Goal: Information Seeking & Learning: Learn about a topic

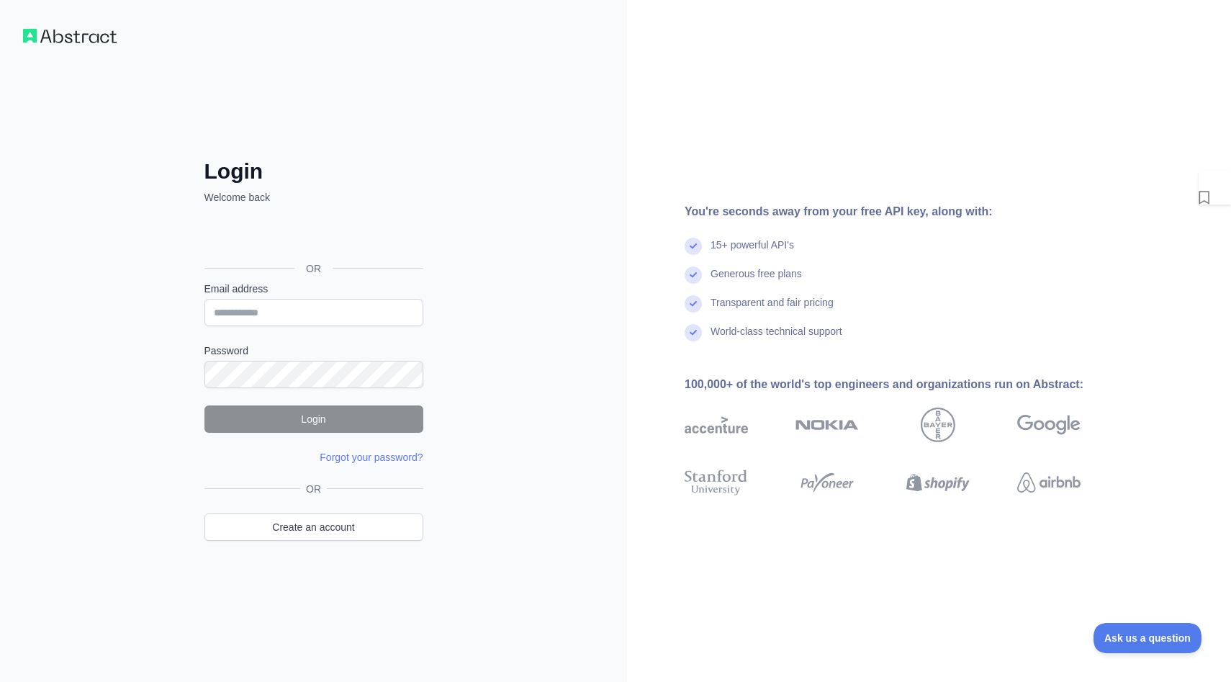
click at [359, 49] on div "Login Welcome back OR Email address Password Login Forgot your password? Please…" at bounding box center [313, 341] width 627 height 682
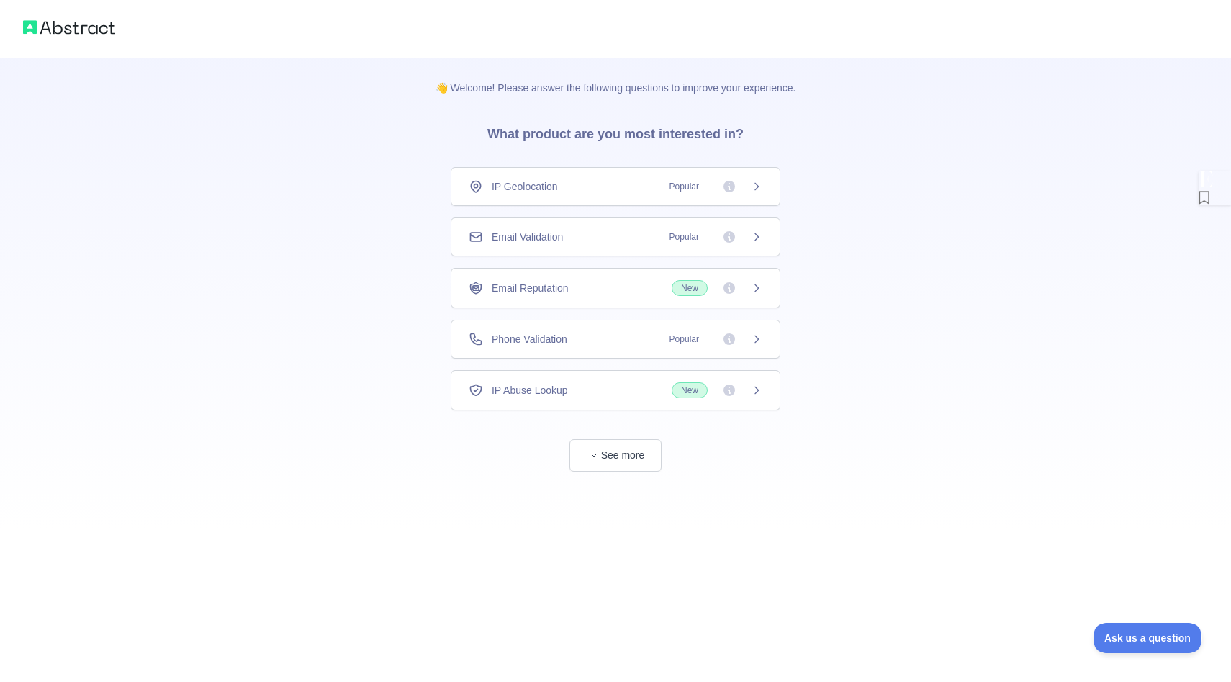
click at [860, 233] on div "👋 Welcome! Please answer the following questions to improve your experience. Wh…" at bounding box center [615, 264] width 1231 height 529
click at [603, 455] on button "See more" at bounding box center [615, 455] width 92 height 32
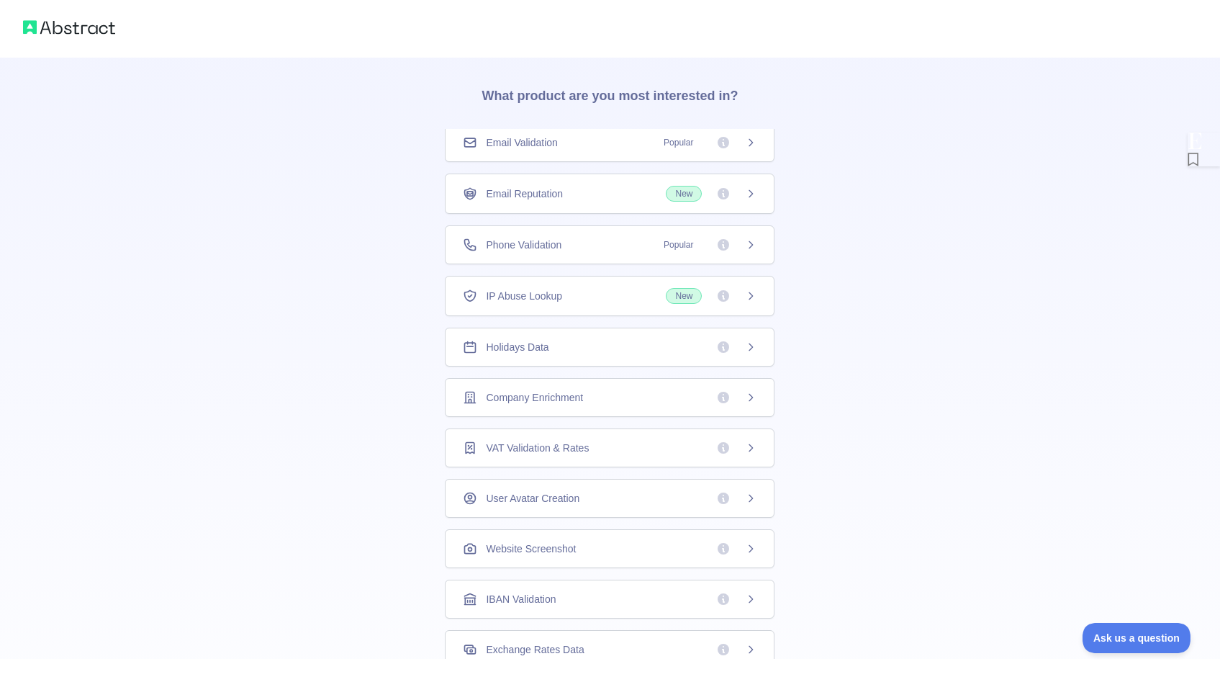
scroll to position [234, 0]
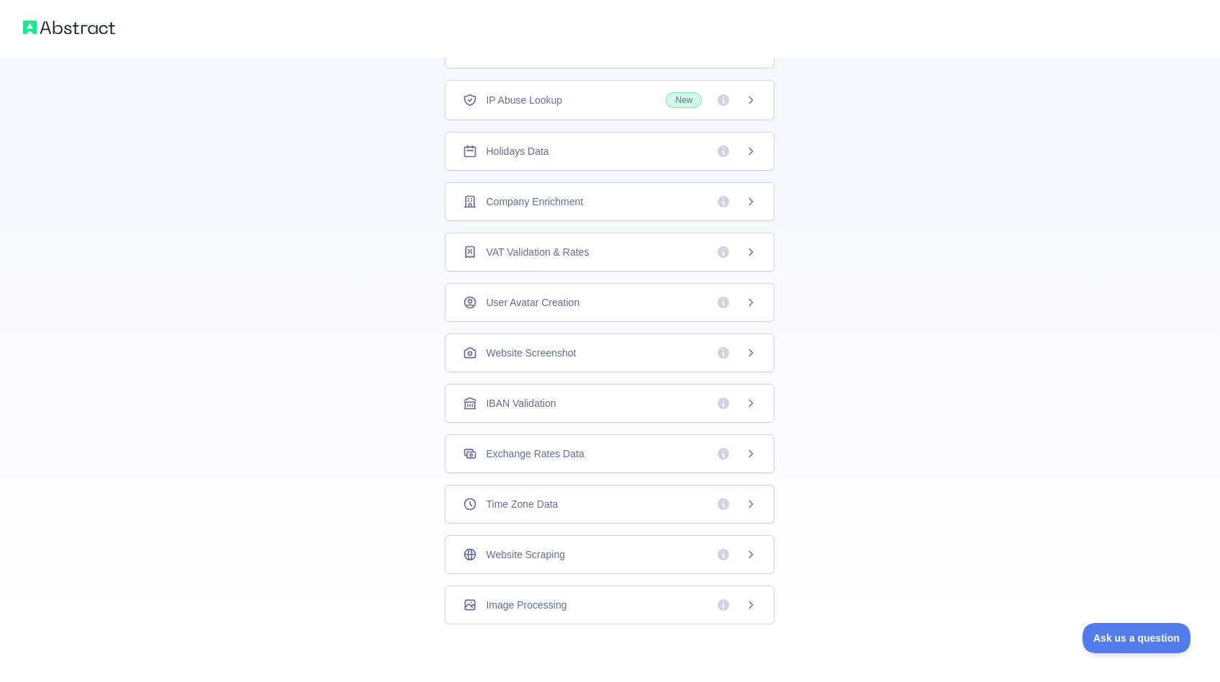
click at [550, 608] on span "Image Processing" at bounding box center [526, 605] width 81 height 14
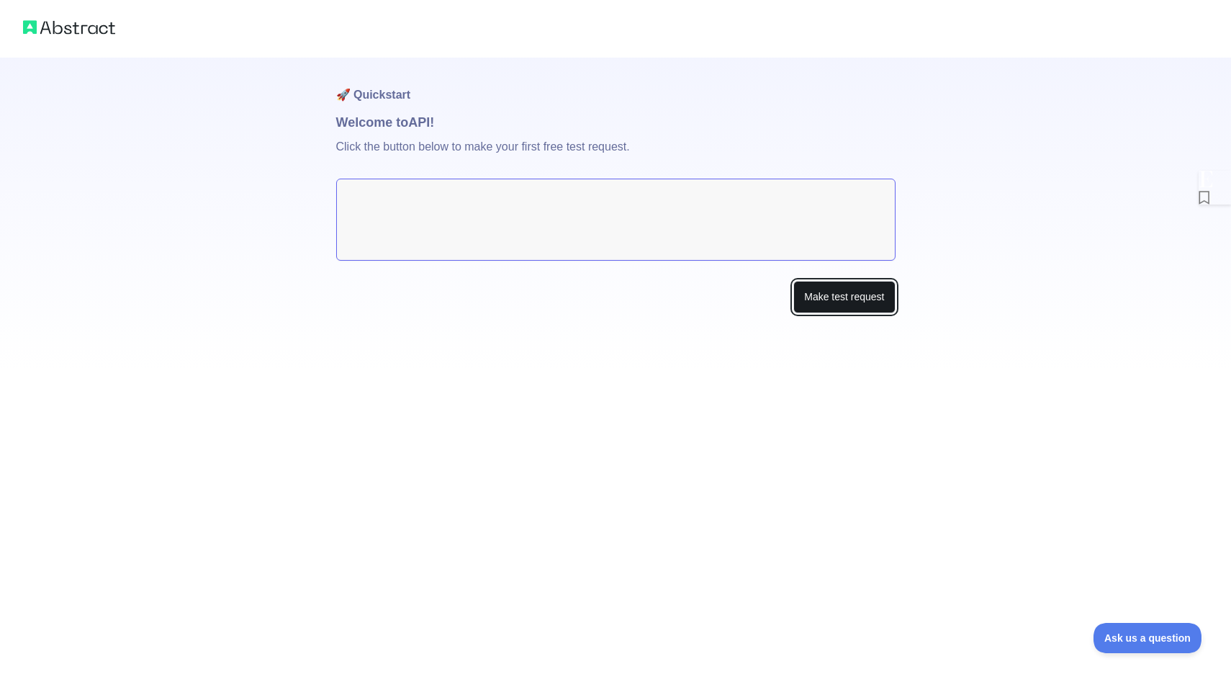
click at [827, 299] on button "Make test request" at bounding box center [844, 297] width 102 height 32
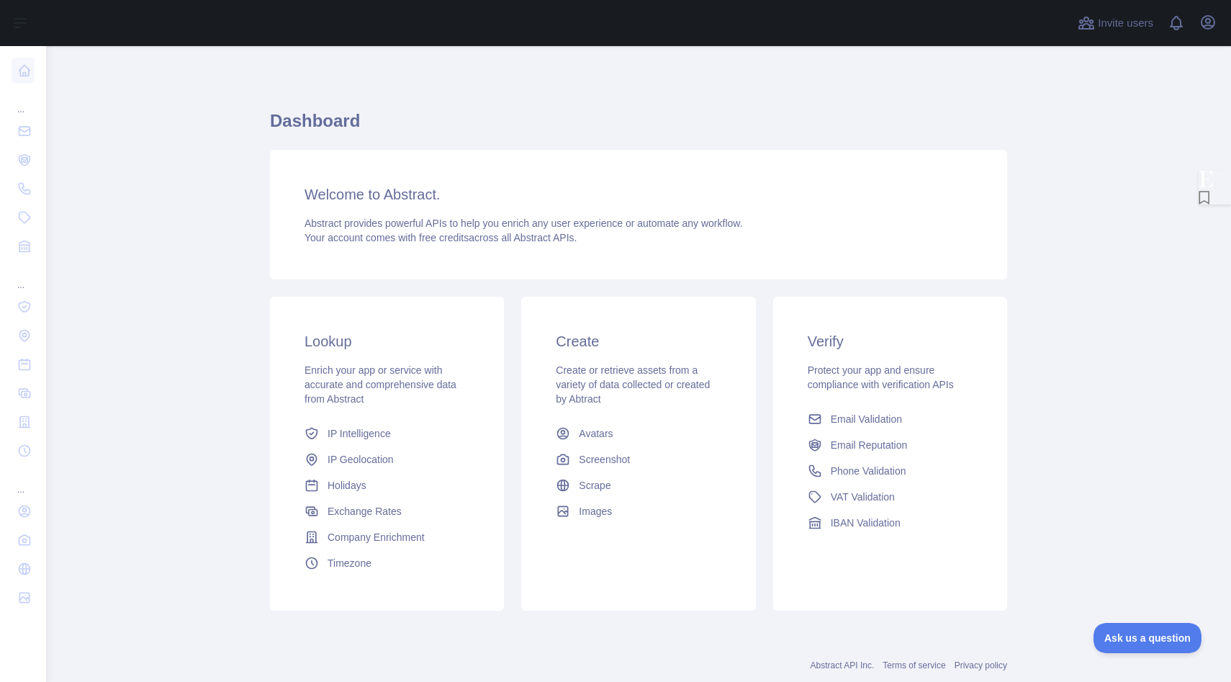
click at [209, 234] on main "Dashboard Welcome to Abstract. Abstract provides powerful APIs to help you enri…" at bounding box center [638, 364] width 1185 height 636
click at [1042, 261] on main "Dashboard Welcome to Abstract. Abstract provides powerful APIs to help you enri…" at bounding box center [638, 364] width 1185 height 636
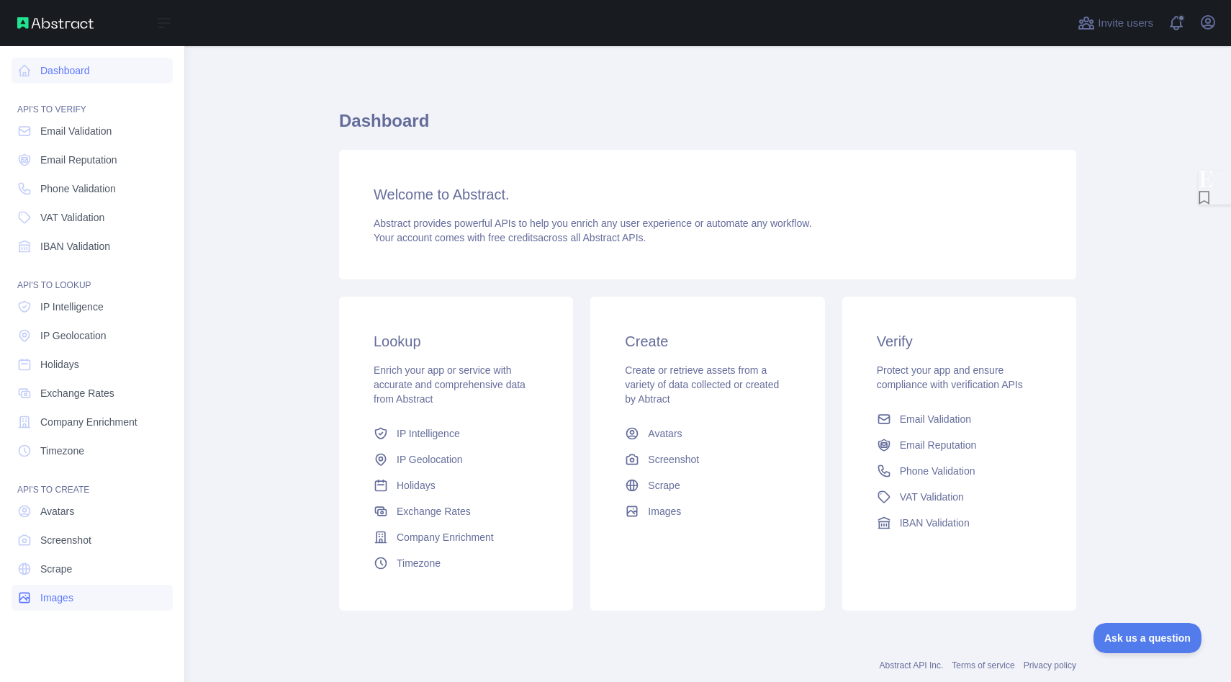
click at [55, 605] on link "Images" at bounding box center [92, 598] width 161 height 26
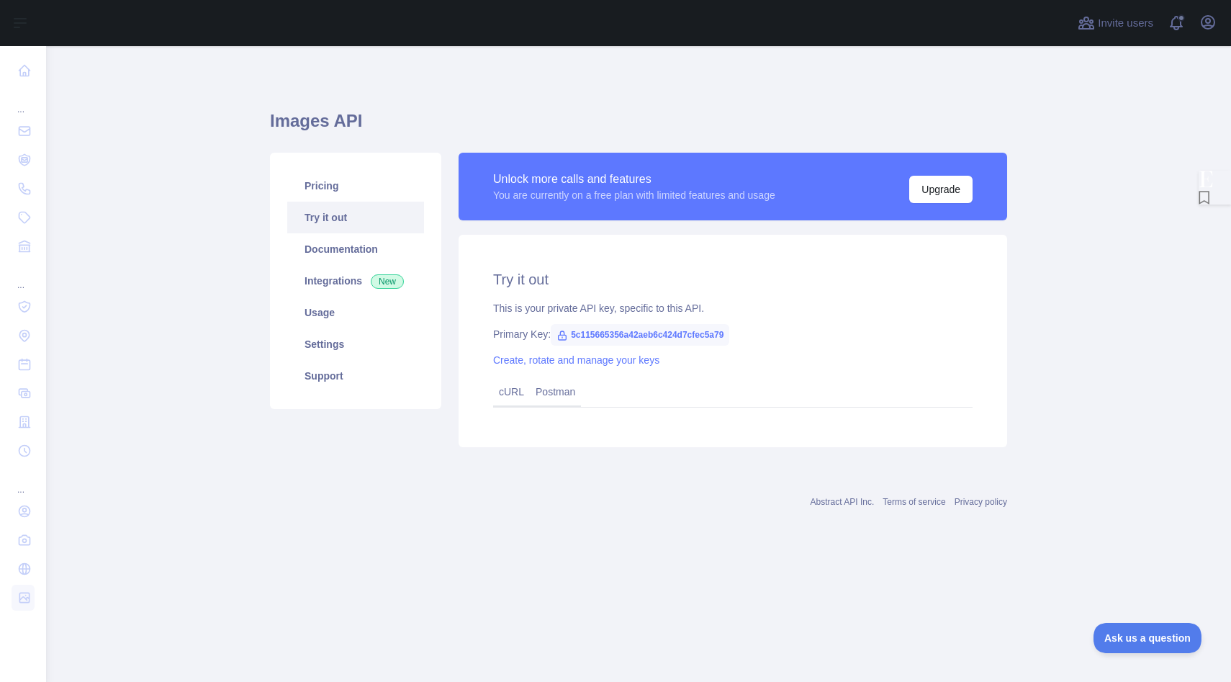
click at [1066, 302] on main "Images API Pricing Try it out Documentation Integrations New Usage Settings Sup…" at bounding box center [638, 364] width 1185 height 636
click at [334, 245] on link "Documentation" at bounding box center [355, 249] width 137 height 32
click at [197, 245] on main "Images API Pricing Try it out Documentation Integrations New Usage Settings Sup…" at bounding box center [638, 364] width 1185 height 636
click at [345, 184] on link "Pricing" at bounding box center [355, 186] width 137 height 32
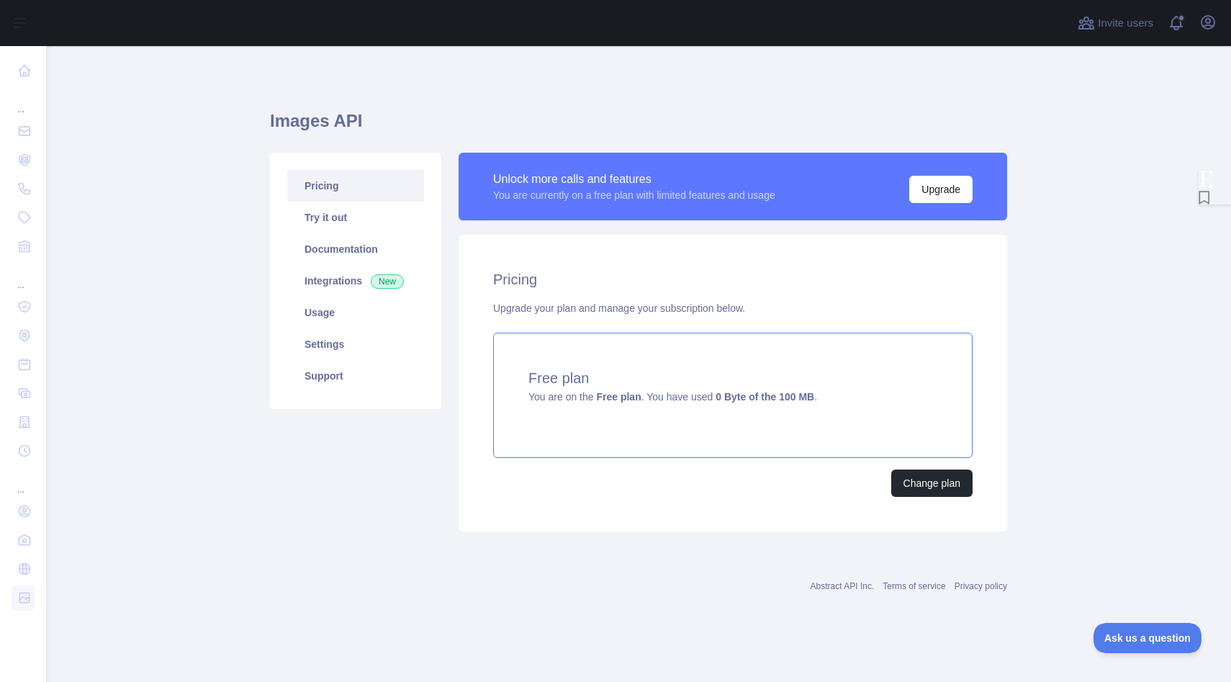
click at [753, 425] on div "Free plan You are on the Free plan . You have used 0 Byte of the 100 MB ." at bounding box center [732, 395] width 479 height 125
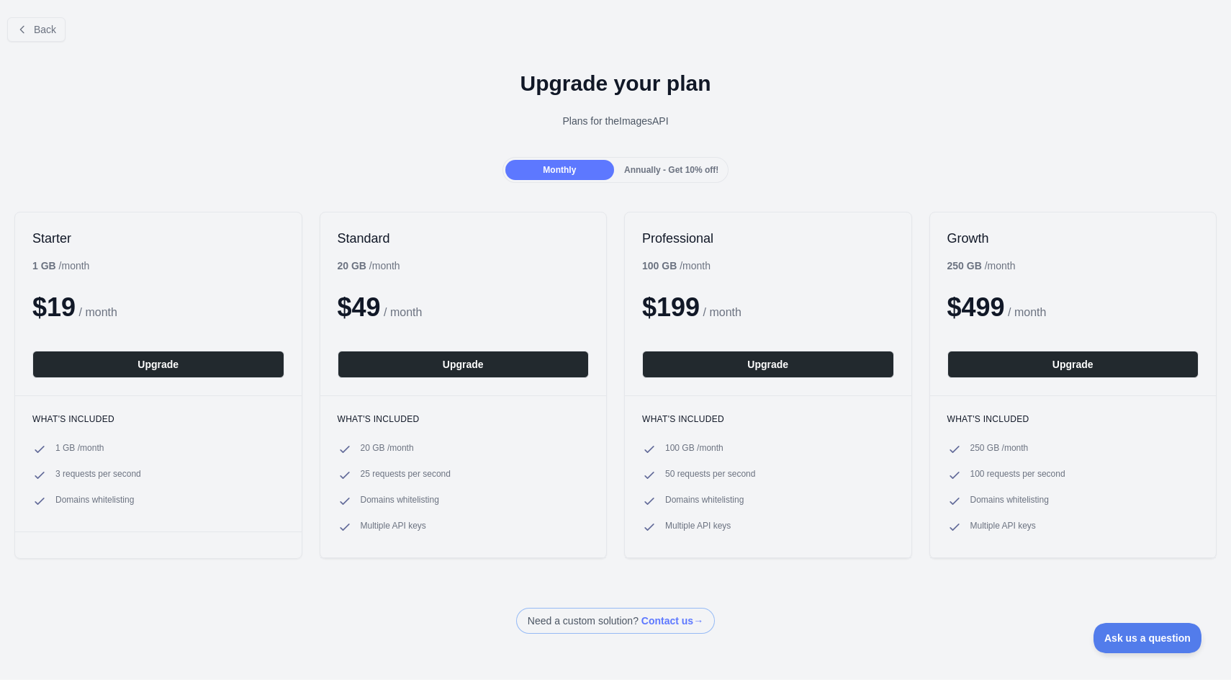
click at [266, 186] on div "Back Upgrade your plan Plans for the Images API Monthly Annually - Get 10% off!…" at bounding box center [615, 320] width 1231 height 628
click at [276, 73] on h1 "Upgrade your plan" at bounding box center [616, 84] width 1208 height 26
click at [38, 27] on span "Back" at bounding box center [45, 30] width 22 height 12
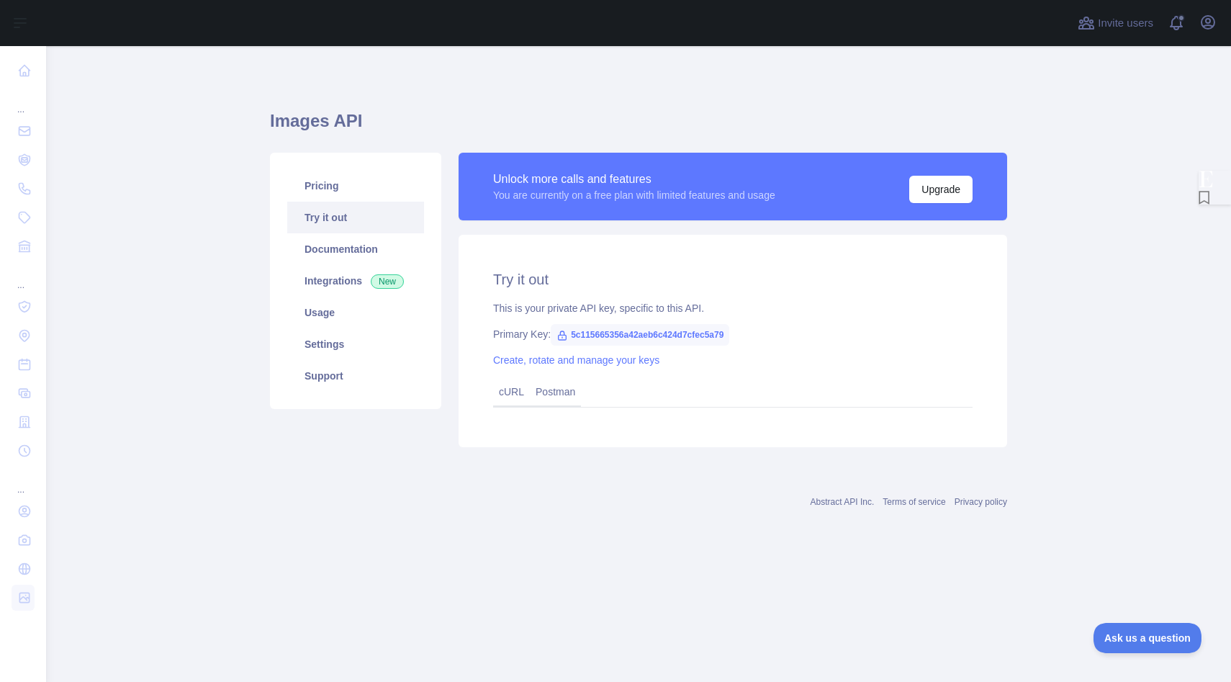
click at [646, 336] on span "5c115665356a42aeb6c424d7cfec5a79" at bounding box center [640, 335] width 179 height 22
click at [584, 328] on span "5c115665356a42aeb6c424d7cfec5a79" at bounding box center [640, 335] width 179 height 22
click at [590, 332] on span "5c115665356a42aeb6c424d7cfec5a79" at bounding box center [640, 335] width 179 height 22
click at [590, 334] on span "5c115665356a42aeb6c424d7cfec5a79" at bounding box center [640, 335] width 179 height 22
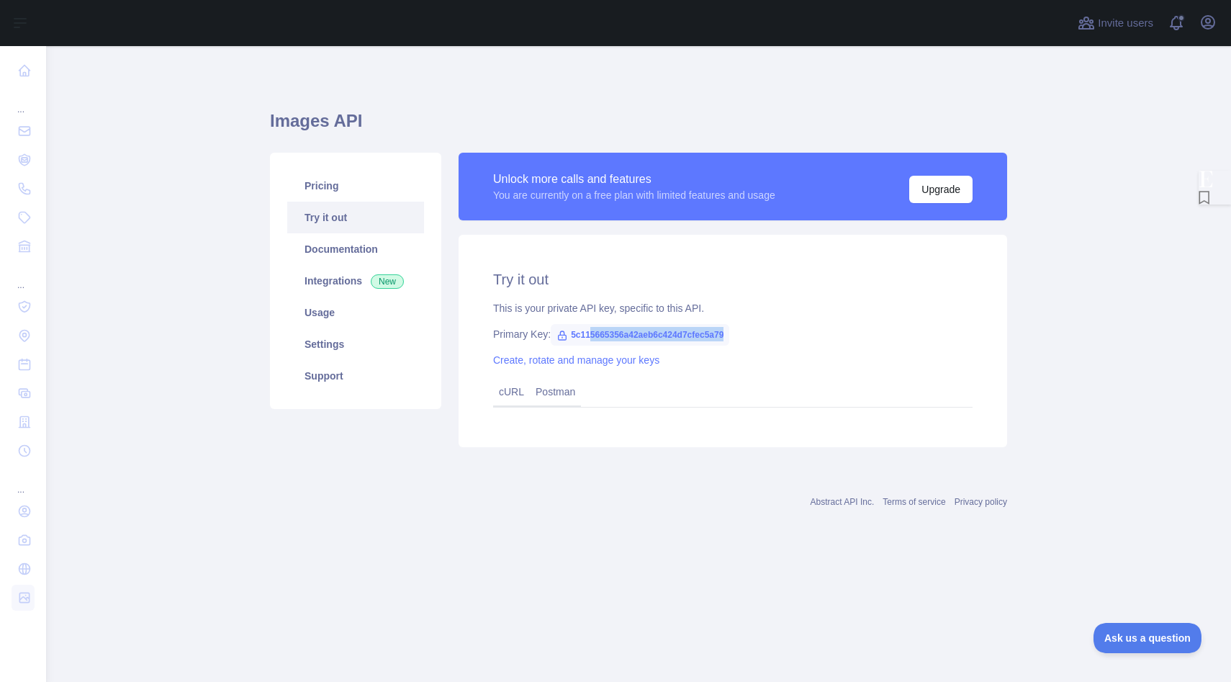
click at [652, 333] on span "5c115665356a42aeb6c424d7cfec5a79" at bounding box center [640, 335] width 179 height 22
click at [653, 333] on span "5c115665356a42aeb6c424d7cfec5a79" at bounding box center [640, 335] width 179 height 22
click at [466, 520] on div "Images API Pricing Try it out Documentation Integrations New Usage Settings Sup…" at bounding box center [638, 300] width 737 height 508
click at [338, 248] on link "Documentation" at bounding box center [355, 249] width 137 height 32
click at [659, 333] on span "5c115665356a42aeb6c424d7cfec5a79" at bounding box center [640, 335] width 179 height 22
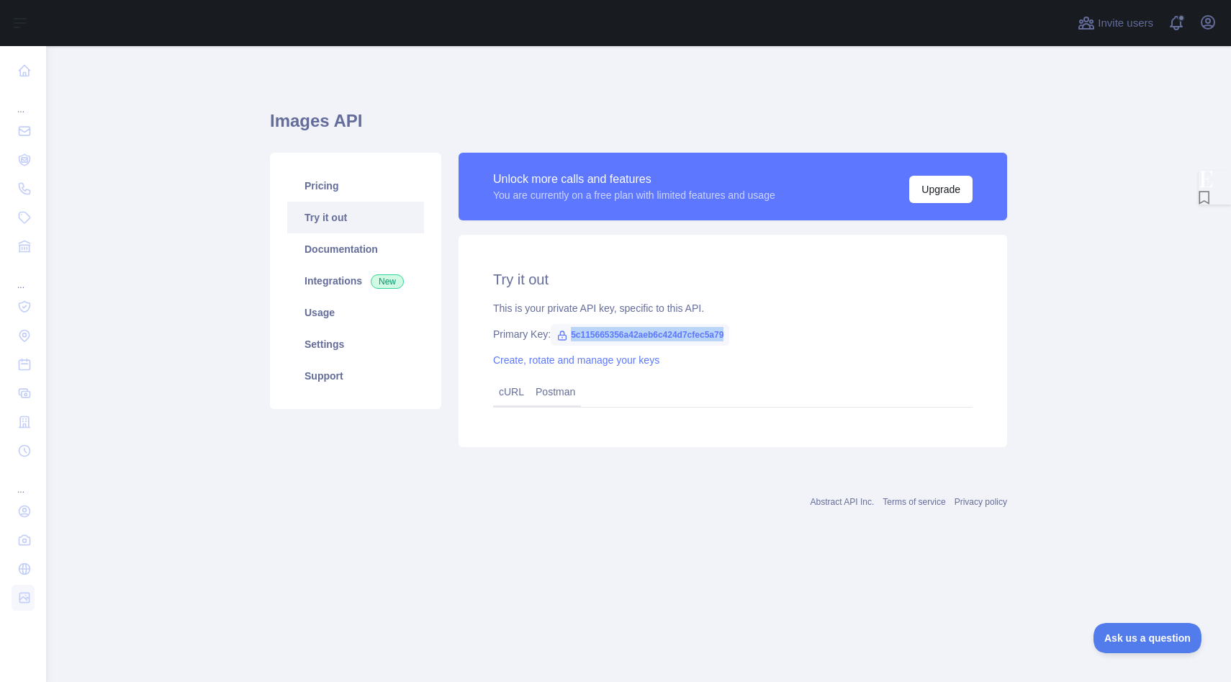
click at [659, 333] on span "5c115665356a42aeb6c424d7cfec5a79" at bounding box center [640, 335] width 179 height 22
copy span "5c115665356a42aeb6c424d7cfec5a79"
click at [632, 336] on span "5c115665356a42aeb6c424d7cfec5a79" at bounding box center [640, 335] width 179 height 22
click at [632, 335] on span "5c115665356a42aeb6c424d7cfec5a79" at bounding box center [640, 335] width 179 height 22
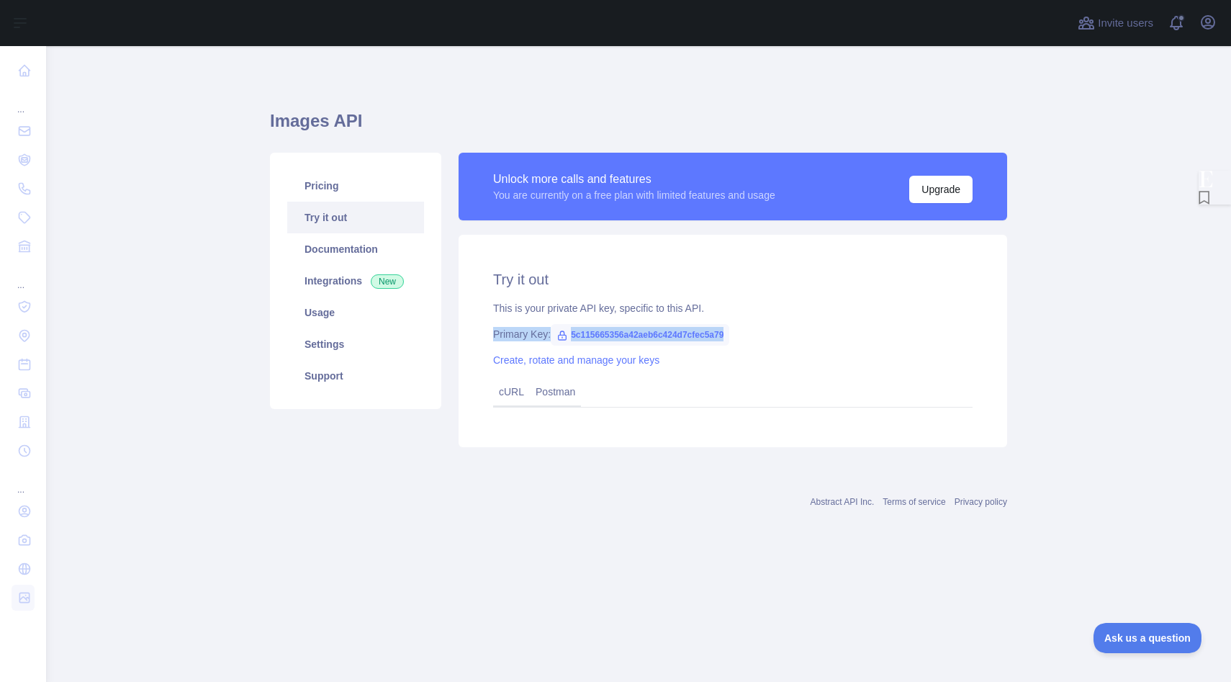
click at [633, 335] on span "5c115665356a42aeb6c424d7cfec5a79" at bounding box center [640, 335] width 179 height 22
click at [634, 335] on span "5c115665356a42aeb6c424d7cfec5a79" at bounding box center [640, 335] width 179 height 22
